Goal: Navigation & Orientation: Find specific page/section

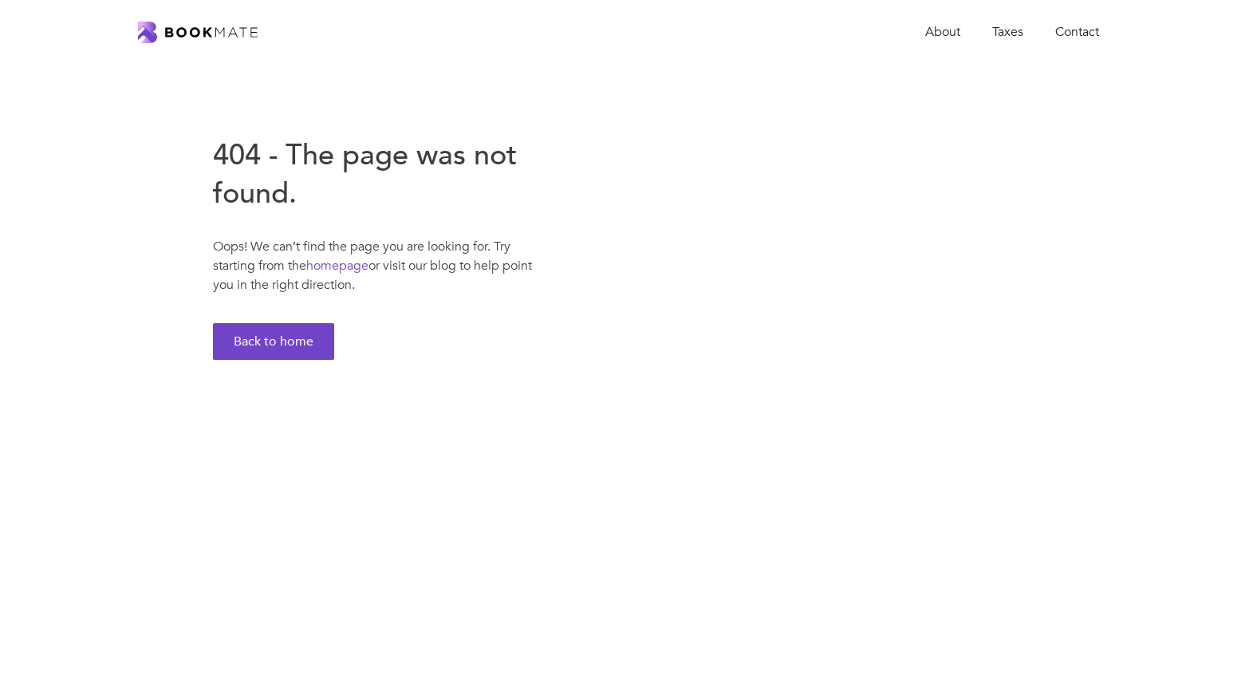
click at [212, 36] on img "home" at bounding box center [198, 33] width 120 height 22
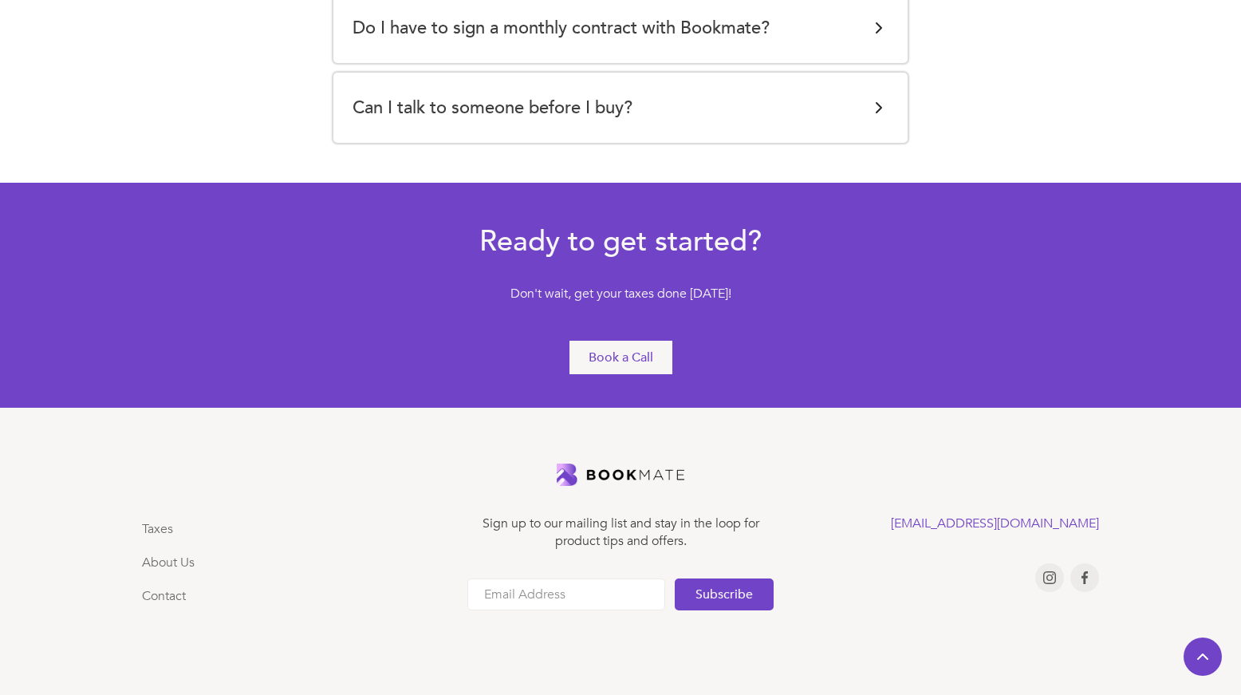
scroll to position [3495, 0]
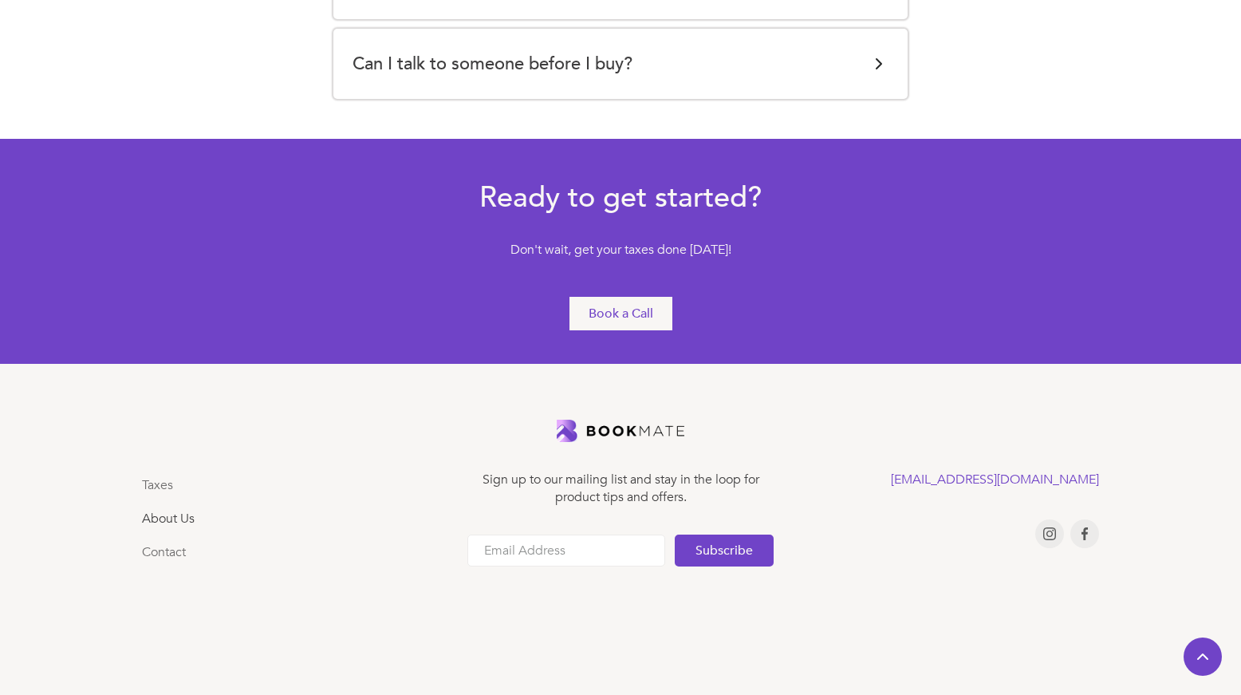
click at [161, 517] on link "About Us" at bounding box center [168, 519] width 53 height 18
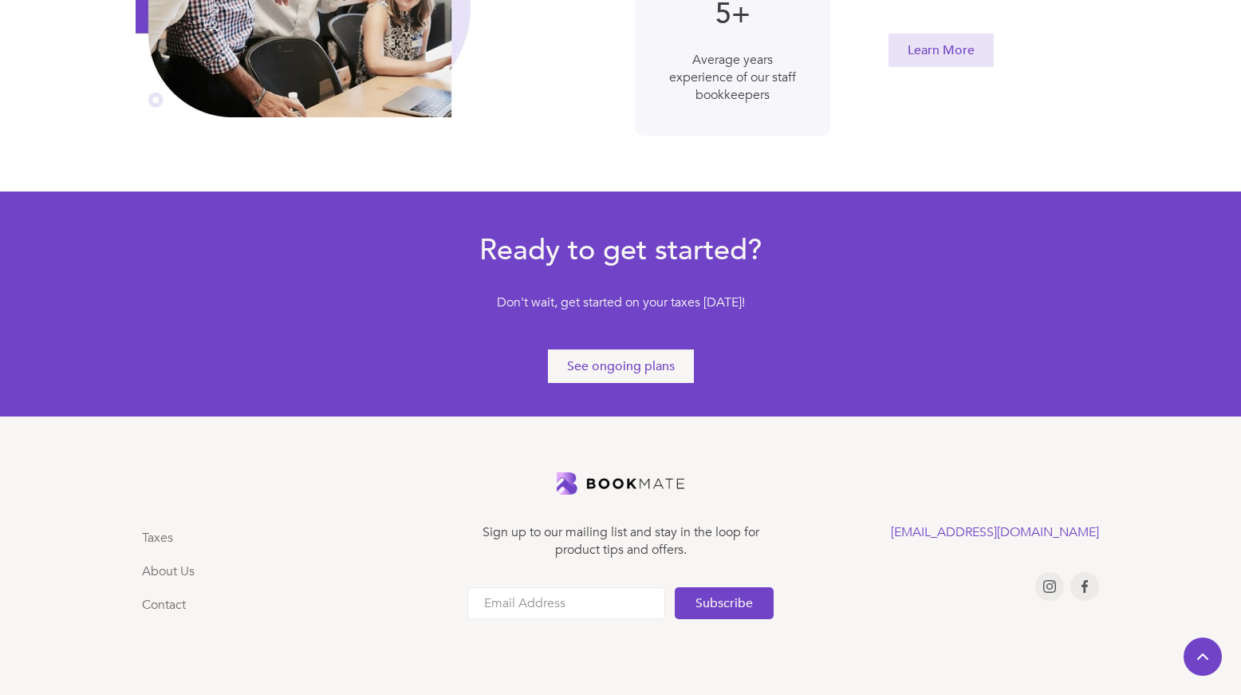
scroll to position [856, 0]
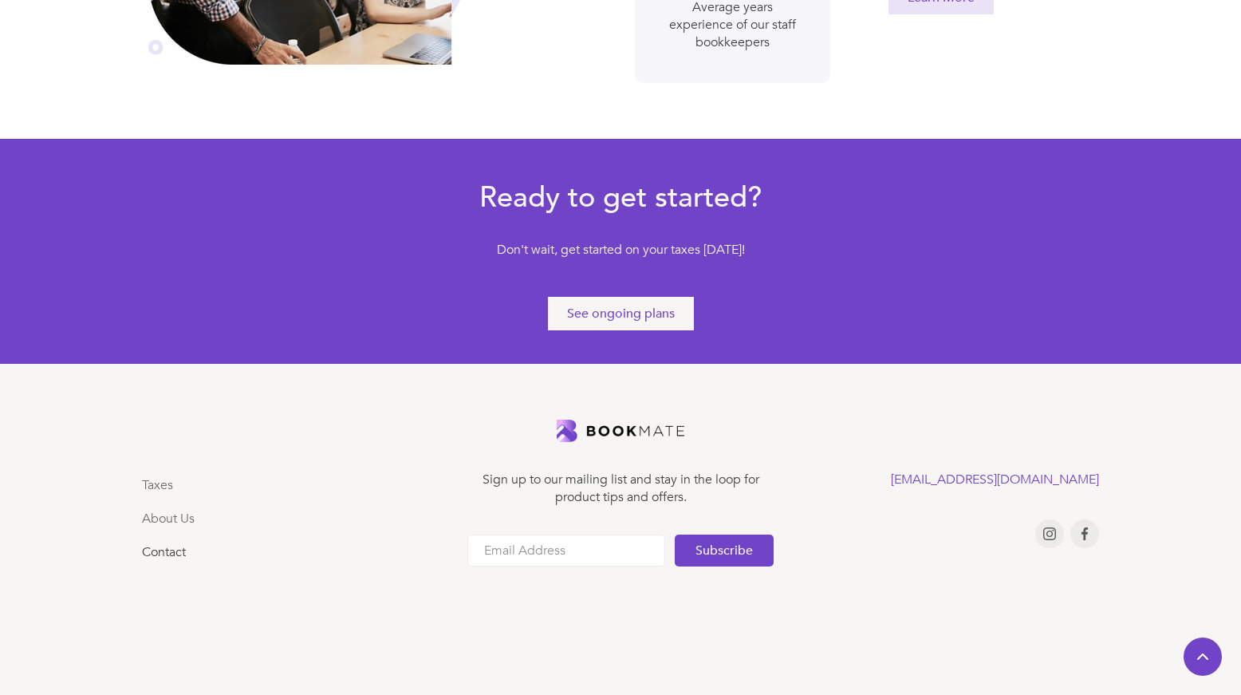
click at [162, 554] on link "Contact" at bounding box center [164, 552] width 44 height 18
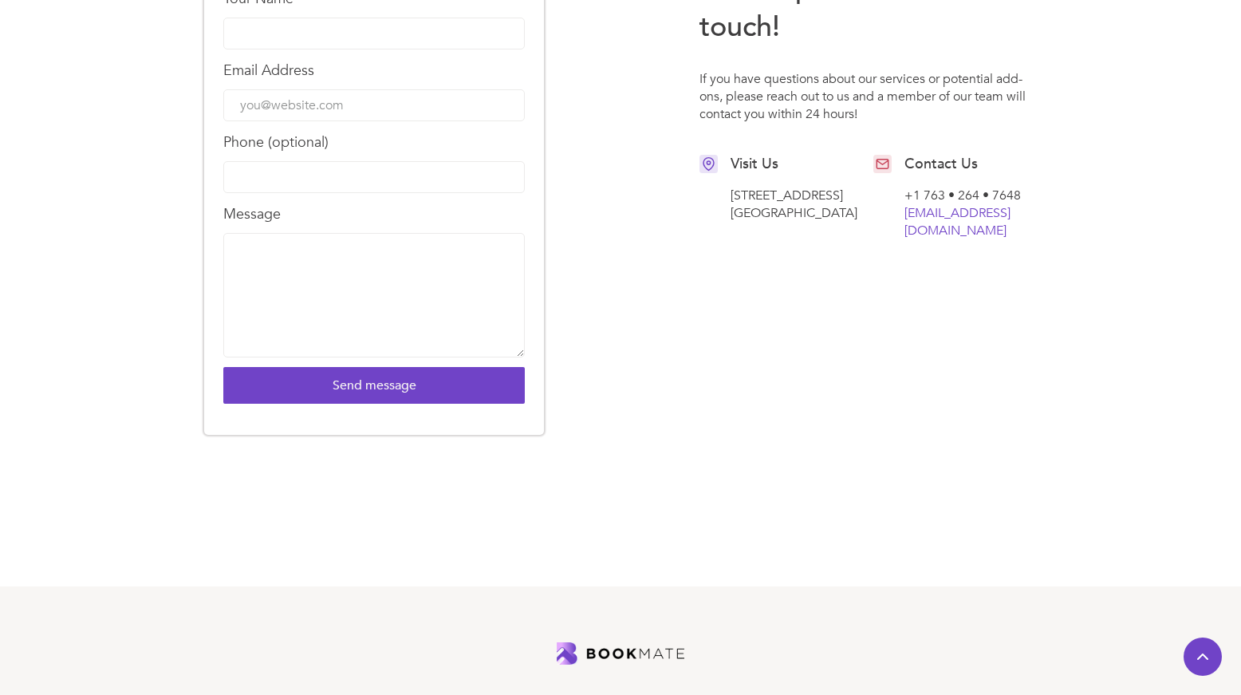
scroll to position [951, 0]
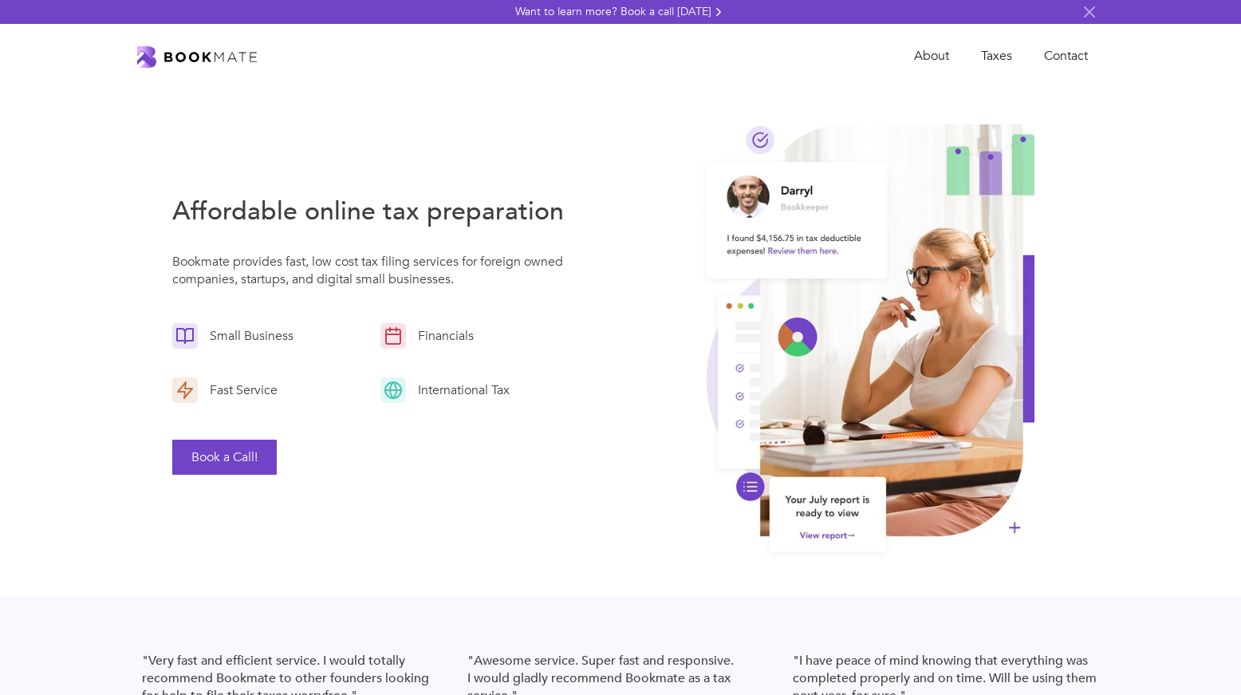
scroll to position [3495, 0]
